Goal: Task Accomplishment & Management: Manage account settings

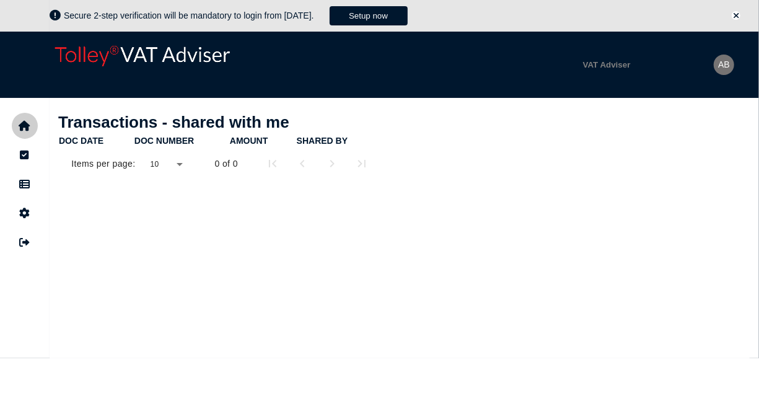
click at [24, 126] on icon "navigate application pages" at bounding box center [25, 126] width 12 height 1
click at [388, 14] on button "Setup now" at bounding box center [369, 15] width 78 height 19
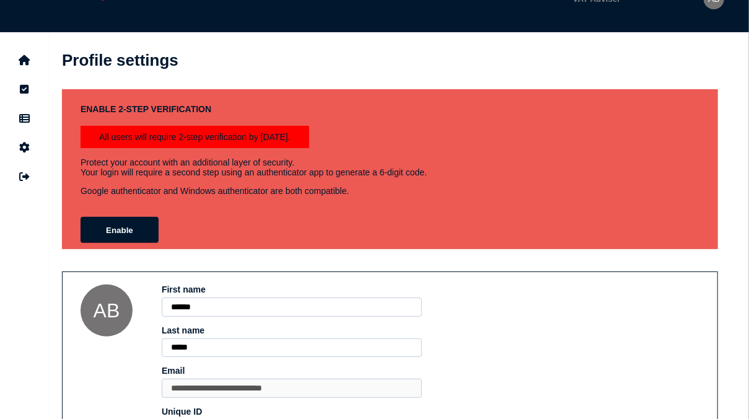
scroll to position [156, 0]
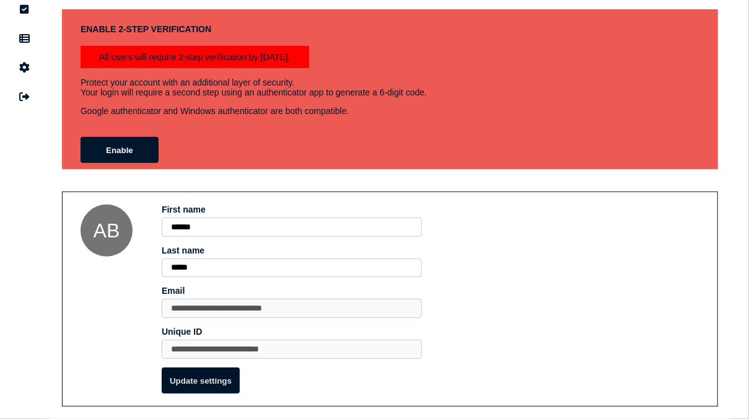
click at [190, 385] on button "Update settings" at bounding box center [201, 380] width 78 height 26
click at [182, 384] on button "Update settings" at bounding box center [201, 380] width 78 height 26
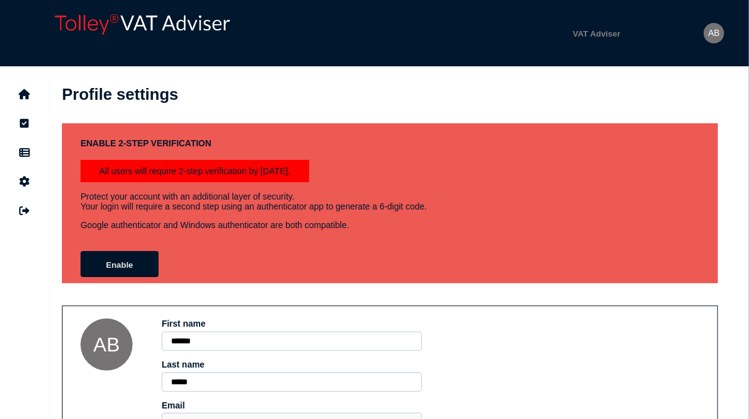
click at [111, 271] on button "Enable" at bounding box center [120, 264] width 78 height 26
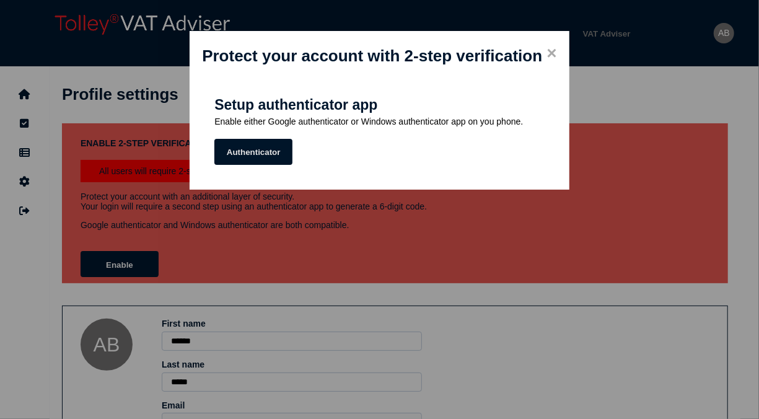
click at [246, 157] on button "Authenticator" at bounding box center [253, 152] width 78 height 26
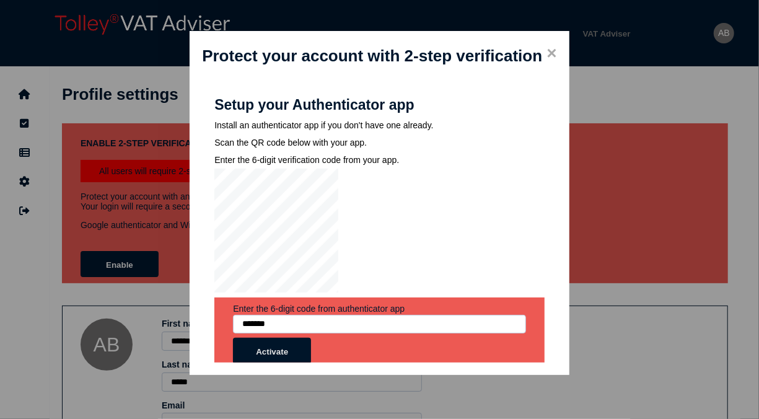
type input "*******"
click at [272, 350] on button "Activate" at bounding box center [272, 351] width 78 height 26
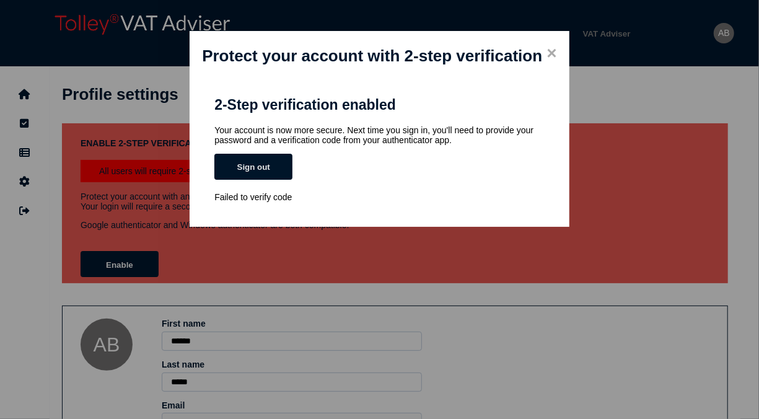
click at [254, 167] on button "Sign out" at bounding box center [253, 167] width 78 height 26
